Goal: Task Accomplishment & Management: Complete application form

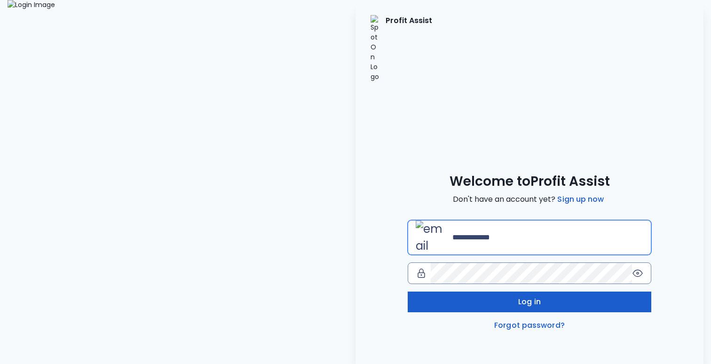
type input "**********"
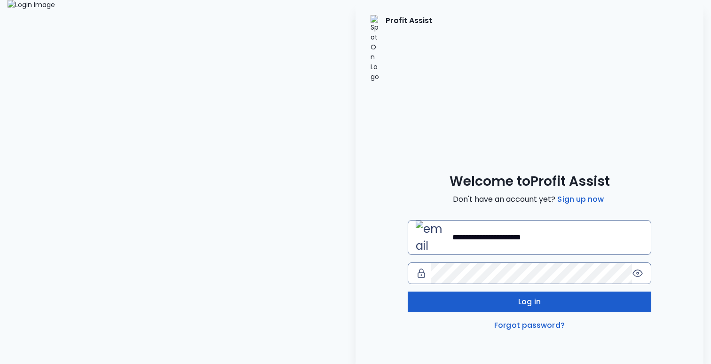
click at [511, 291] on button "Log in" at bounding box center [530, 301] width 244 height 21
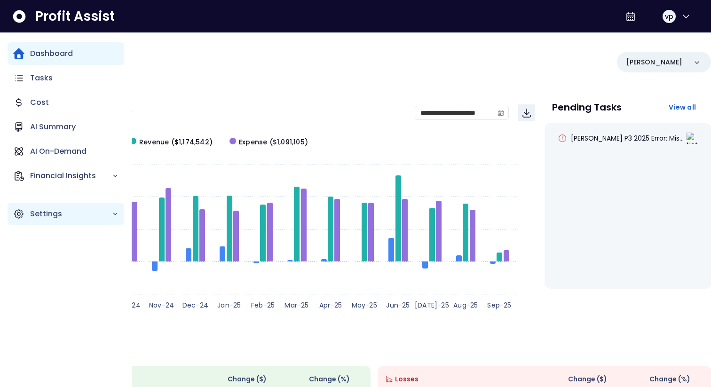
click at [46, 219] on p "Settings" at bounding box center [71, 213] width 82 height 11
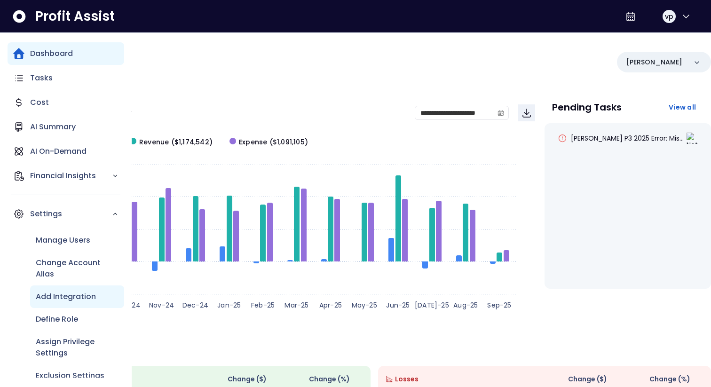
click at [64, 296] on p "Add Integration" at bounding box center [66, 296] width 60 height 11
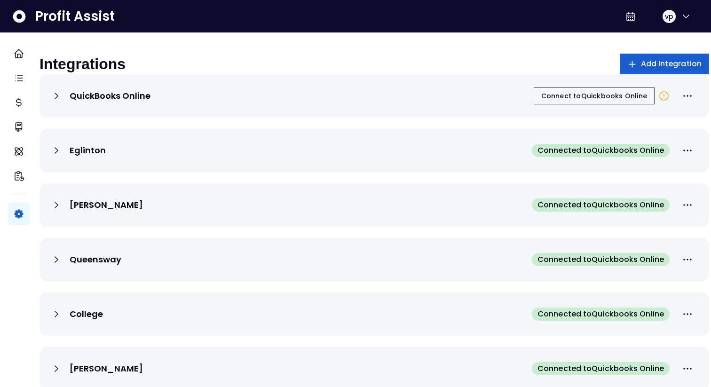
click at [641, 63] on span "Add Integration" at bounding box center [671, 63] width 61 height 11
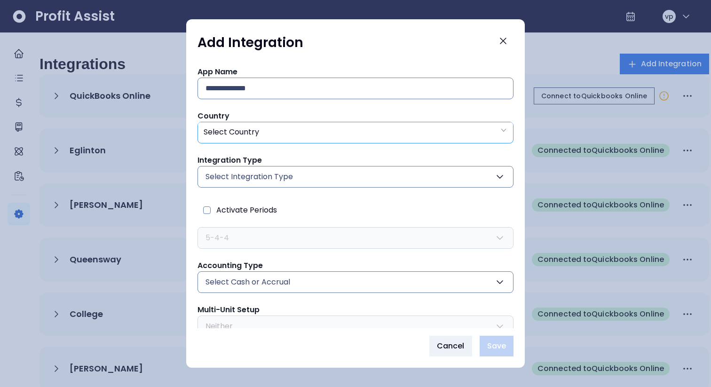
click at [337, 138] on div "Select Country" at bounding box center [355, 131] width 315 height 19
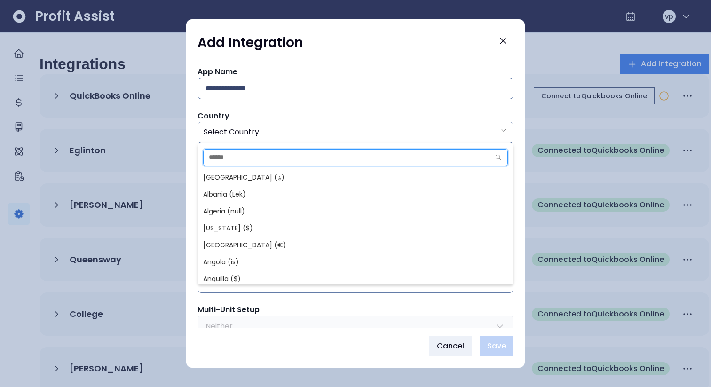
click at [254, 155] on input "text" at bounding box center [347, 158] width 286 height 16
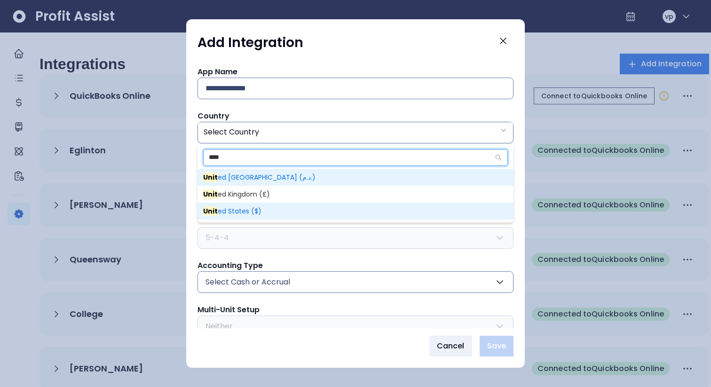
type input "****"
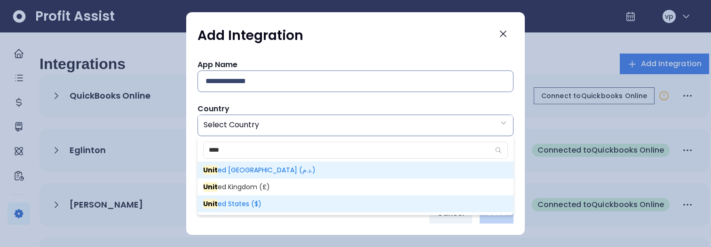
click at [245, 202] on span "Unit ed States ($)" at bounding box center [232, 203] width 58 height 9
type input "**"
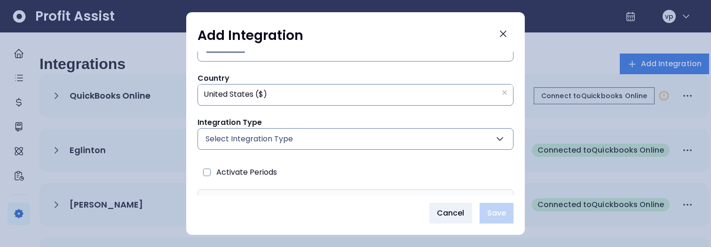
scroll to position [32, 0]
click at [284, 138] on span "Select Integration Type" at bounding box center [248, 137] width 87 height 11
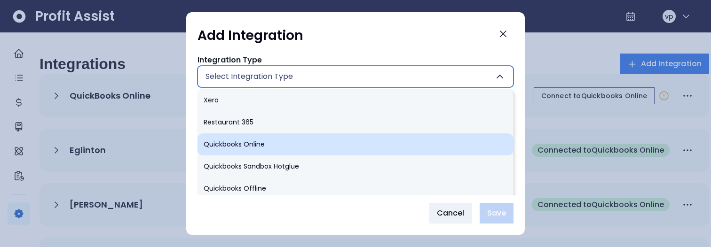
scroll to position [89, 0]
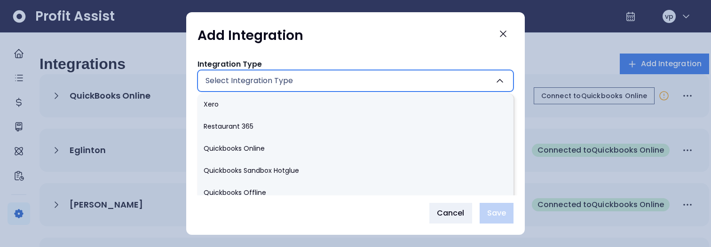
click at [189, 109] on div "App Name Country ** [GEOGRAPHIC_DATA] ($) Integration Type Select Integration T…" at bounding box center [355, 123] width 339 height 143
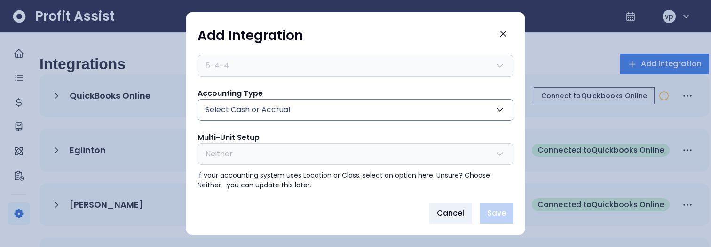
scroll to position [167, 0]
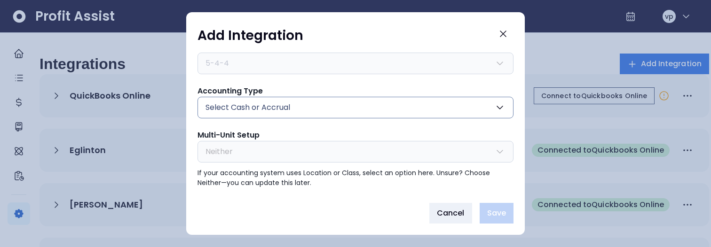
click at [243, 110] on span "Select Cash or Accrual" at bounding box center [247, 107] width 85 height 11
click at [188, 113] on div "App Name Country ** [GEOGRAPHIC_DATA] ($) Integration Type Select Integration T…" at bounding box center [355, 123] width 339 height 143
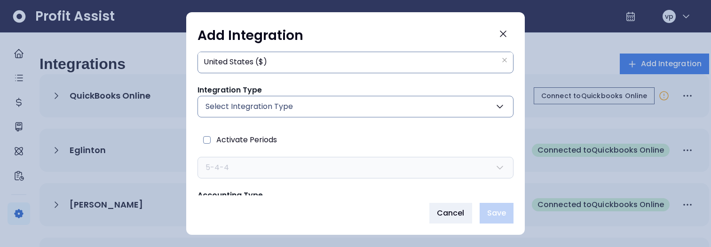
scroll to position [40, 0]
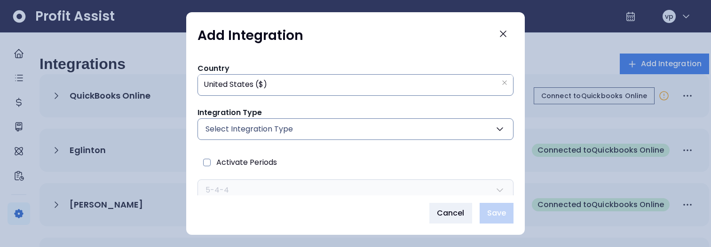
click at [309, 126] on button "Select Integration Type" at bounding box center [355, 129] width 316 height 22
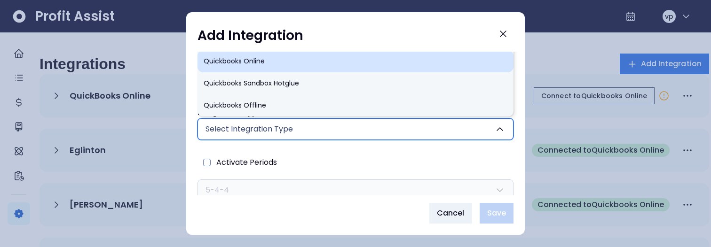
click at [251, 66] on li "Quickbooks Online" at bounding box center [355, 61] width 316 height 22
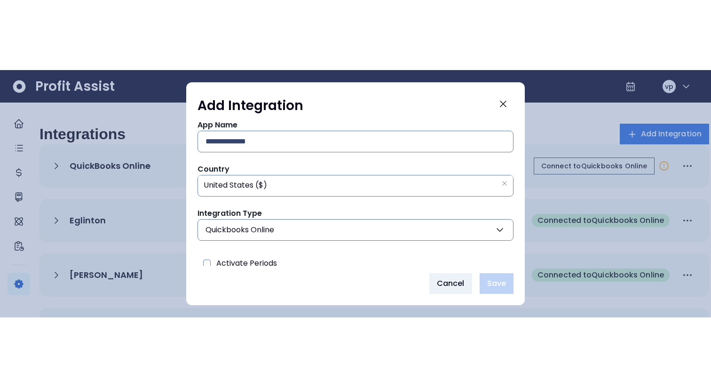
scroll to position [11, 0]
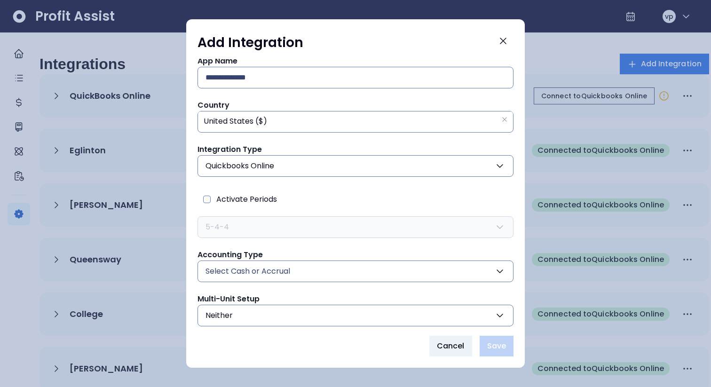
click at [362, 167] on button "Quickbooks Online" at bounding box center [355, 166] width 316 height 22
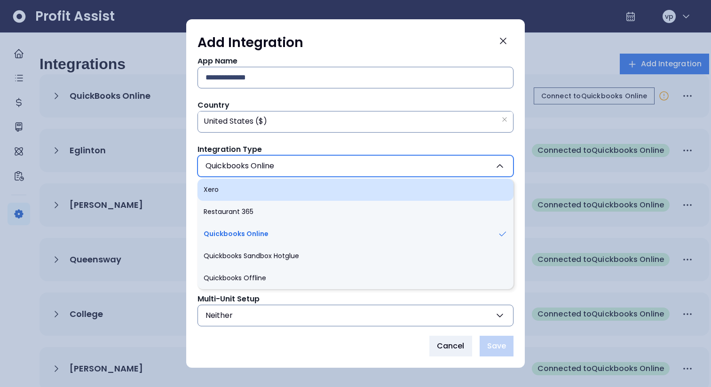
click at [315, 189] on li "Xero" at bounding box center [355, 190] width 316 height 22
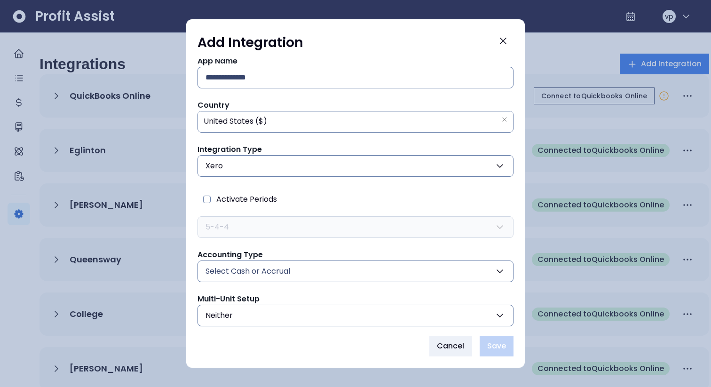
click at [305, 171] on button "Xero" at bounding box center [355, 166] width 316 height 22
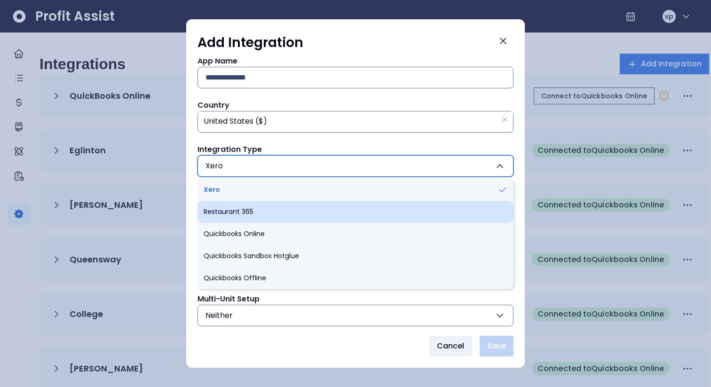
click at [291, 209] on li "Restaurant 365" at bounding box center [355, 212] width 316 height 22
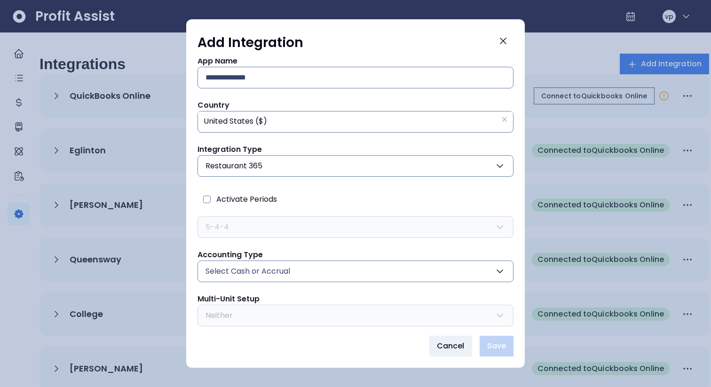
click at [310, 162] on button "Restaurant 365" at bounding box center [355, 166] width 316 height 22
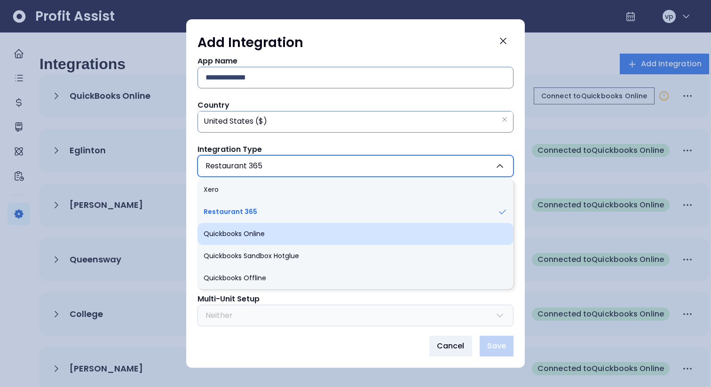
click at [289, 231] on li "Quickbooks Online" at bounding box center [355, 234] width 316 height 22
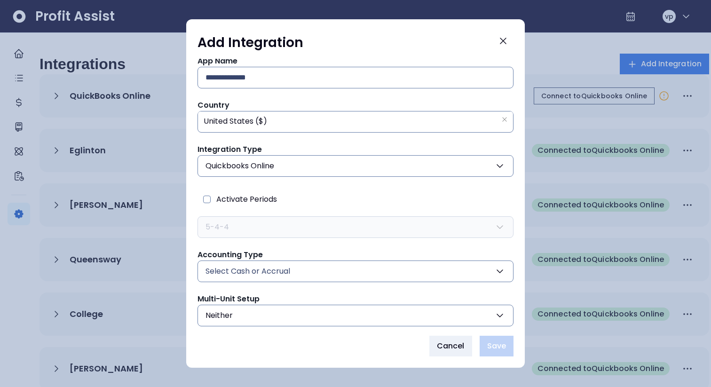
click at [307, 166] on button "Quickbooks Online" at bounding box center [355, 166] width 316 height 22
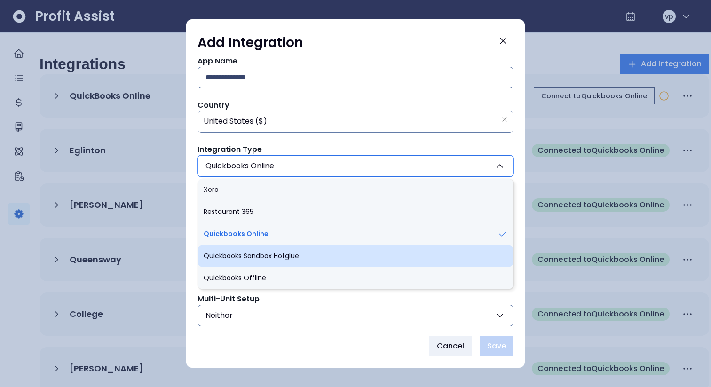
click at [283, 254] on li "Quickbooks Sandbox Hotglue" at bounding box center [355, 256] width 316 height 22
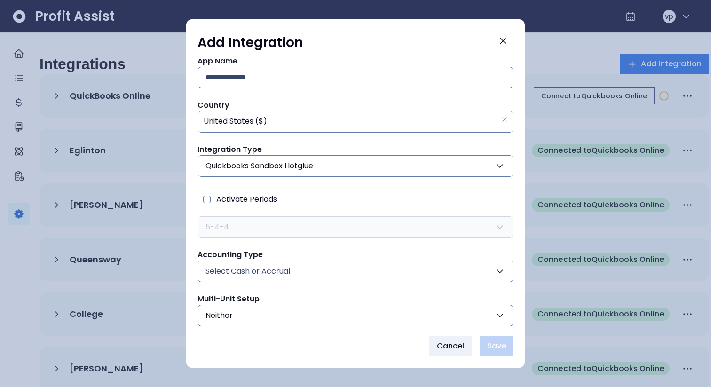
click at [295, 168] on span "Quickbooks Sandbox Hotglue" at bounding box center [259, 165] width 108 height 11
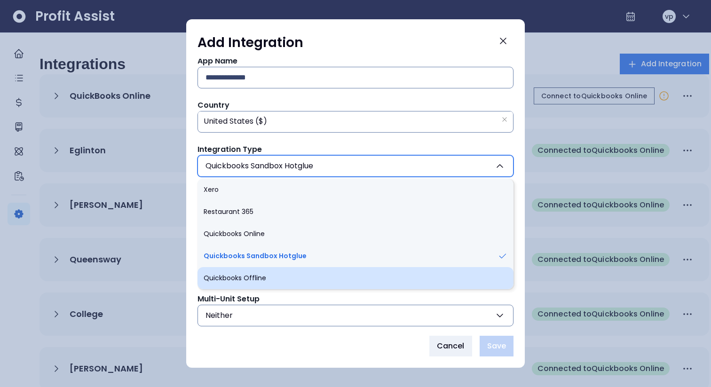
click at [274, 277] on li "Quickbooks Offline" at bounding box center [355, 278] width 316 height 22
type input "*******"
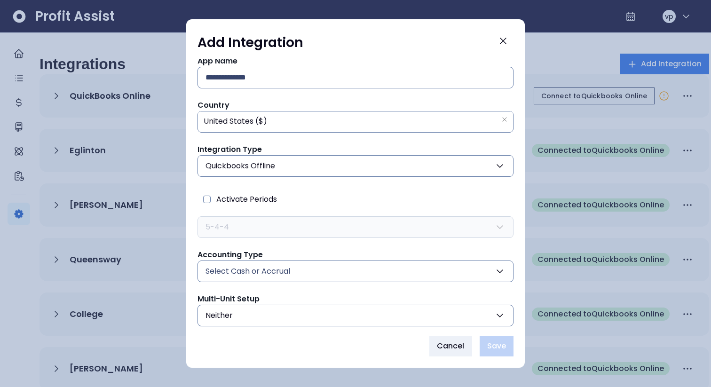
scroll to position [0, 0]
